Goal: Transaction & Acquisition: Book appointment/travel/reservation

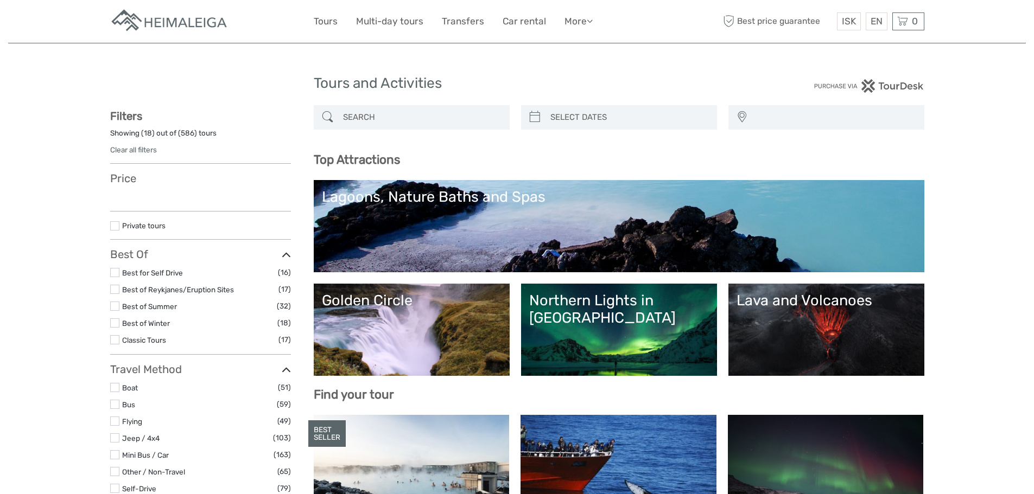
select select
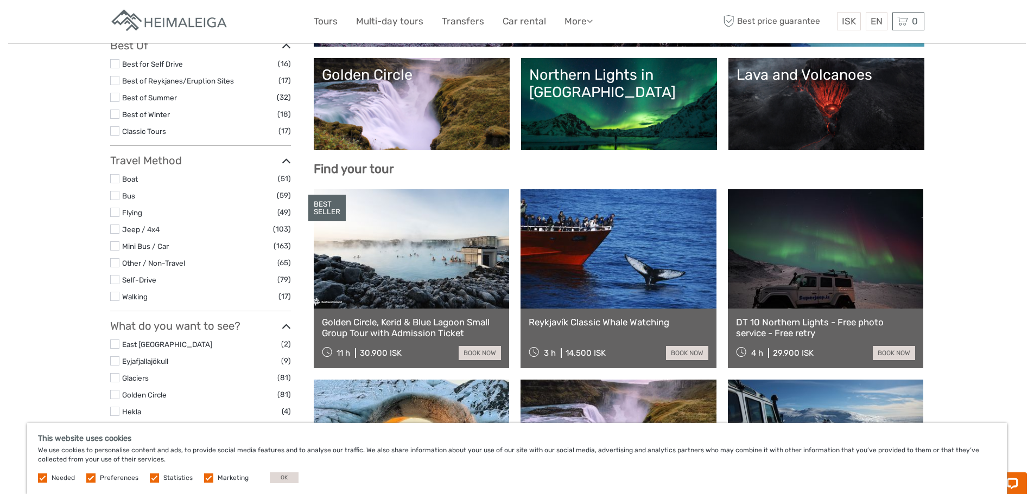
scroll to position [54, 0]
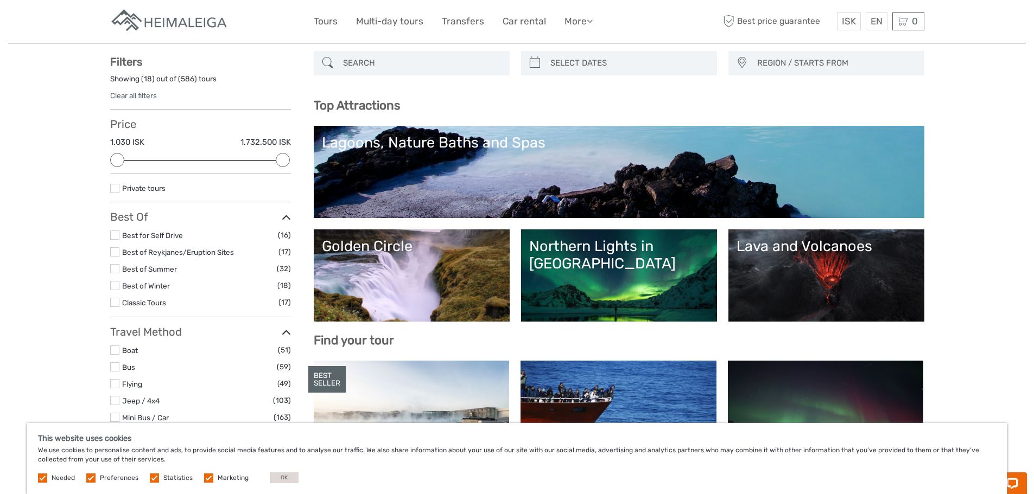
click at [517, 167] on link "Lagoons, Nature Baths and Spas" at bounding box center [619, 172] width 594 height 76
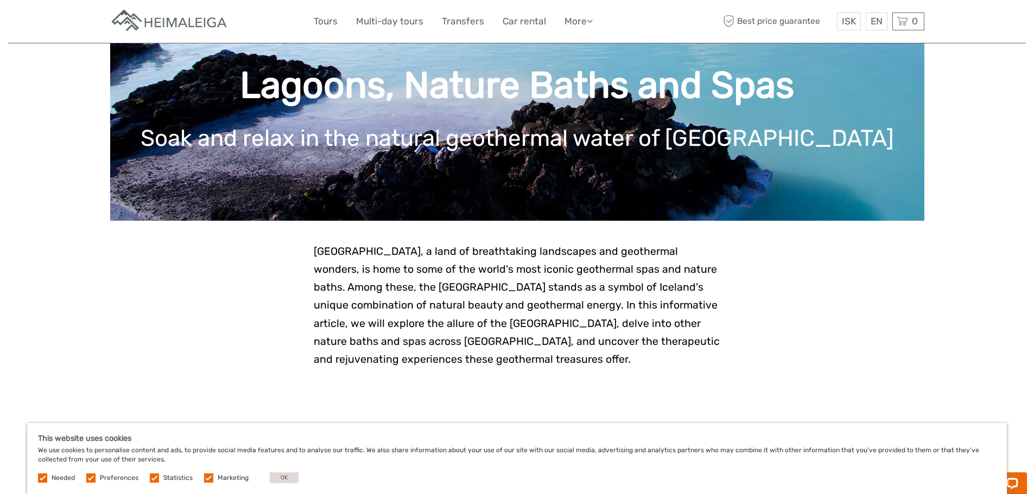
scroll to position [54, 0]
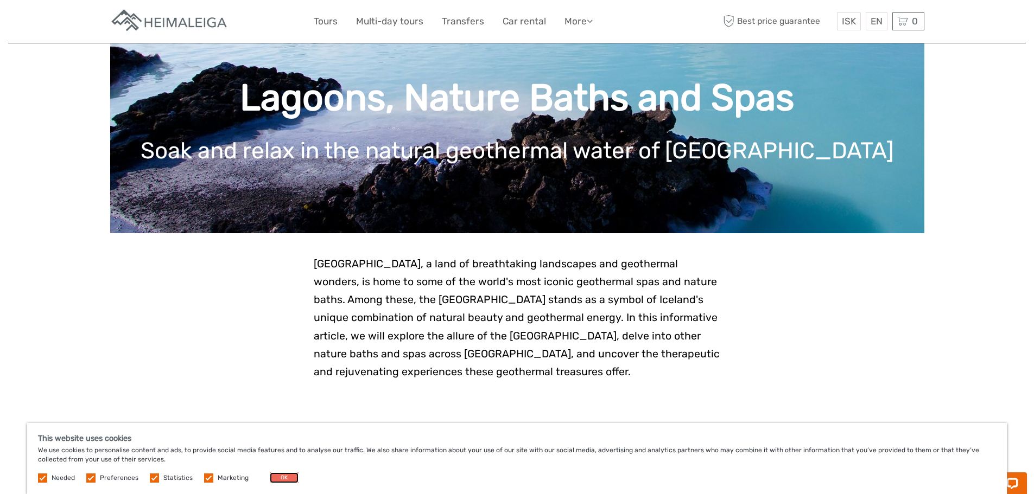
click at [276, 478] on button "OK" at bounding box center [284, 478] width 29 height 11
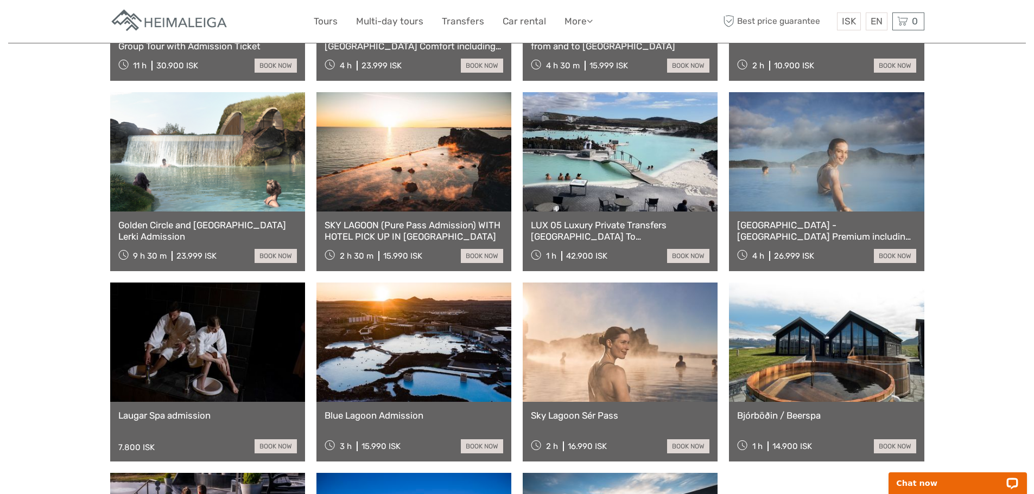
scroll to position [597, 0]
click at [414, 170] on link at bounding box center [413, 151] width 195 height 119
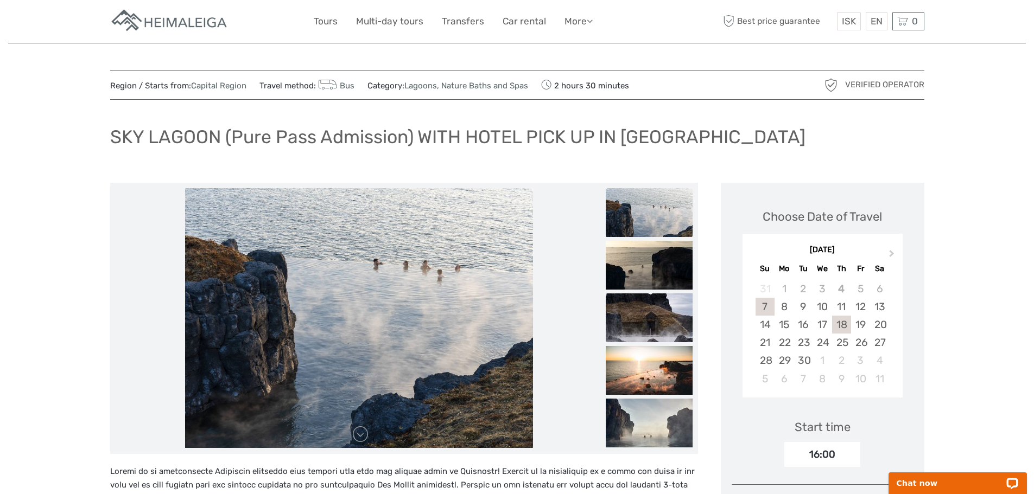
click at [837, 324] on div "18" at bounding box center [841, 325] width 19 height 18
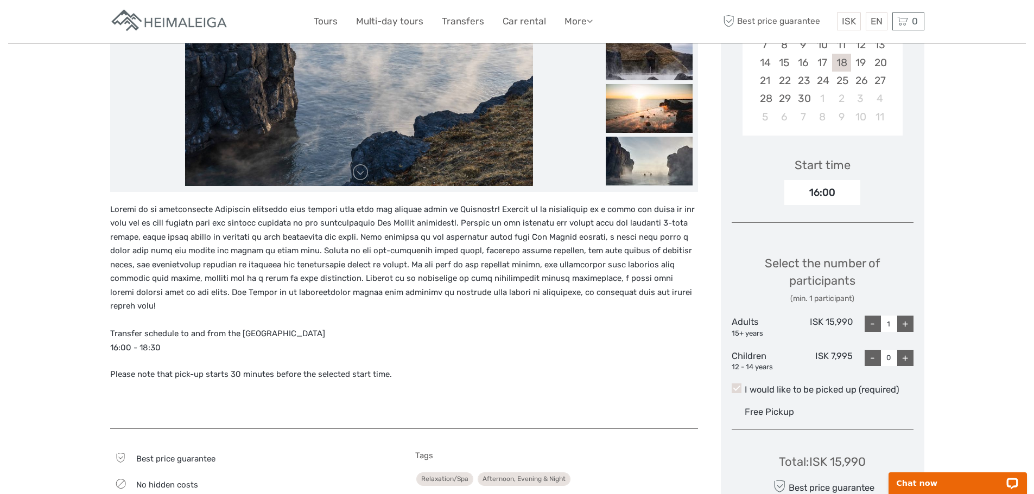
scroll to position [271, 0]
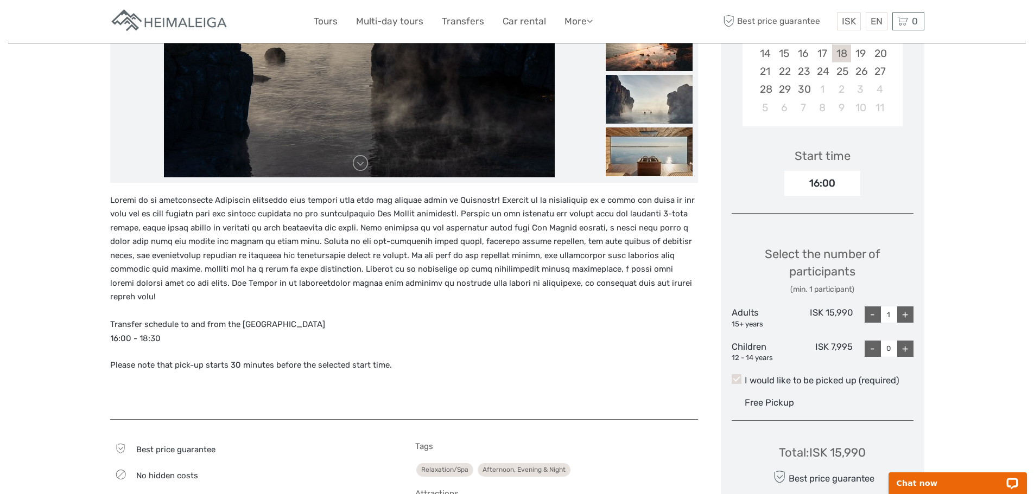
click at [830, 187] on div "16:00" at bounding box center [822, 183] width 76 height 25
click at [884, 187] on div "Start time 16:00" at bounding box center [822, 164] width 182 height 63
click at [797, 181] on div "16:00" at bounding box center [822, 183] width 76 height 25
click at [967, 185] on div "Region / Starts from: Capital Region Travel method: Bus Category: Lagoons, Natu…" at bounding box center [516, 410] width 1017 height 1362
click at [908, 312] on div "+" at bounding box center [905, 315] width 16 height 16
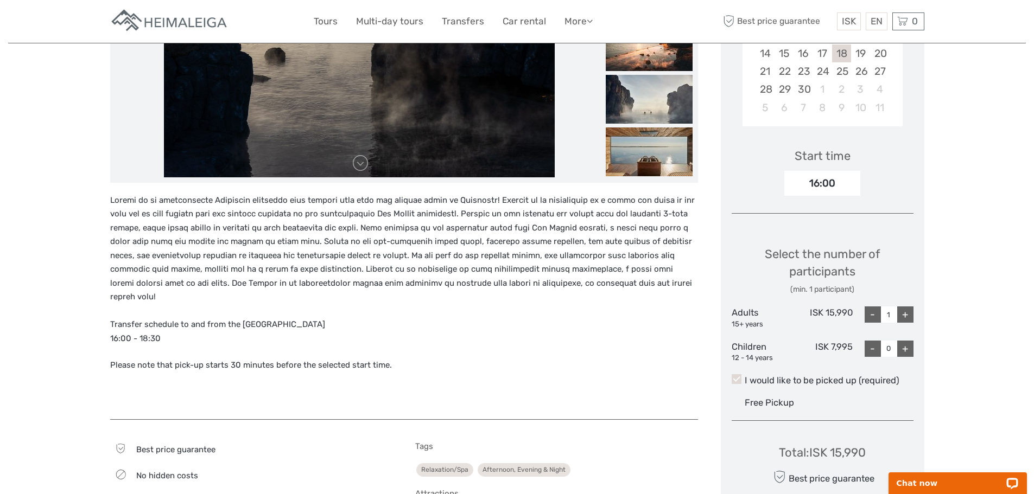
type input "2"
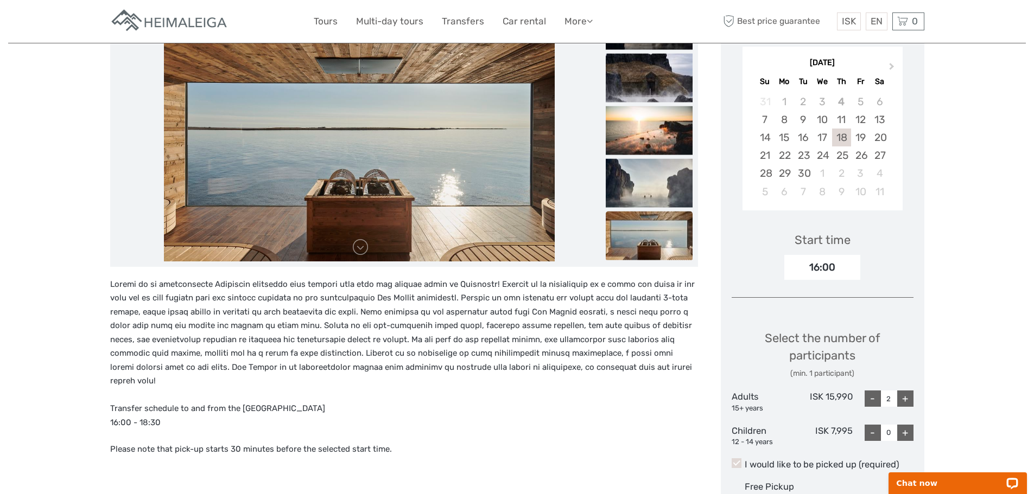
scroll to position [0, 0]
